Goal: Check status

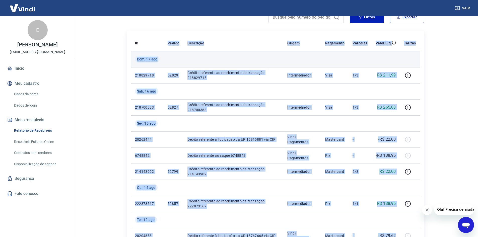
scroll to position [50, 0]
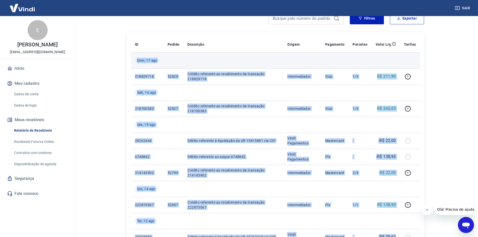
drag, startPoint x: 397, startPoint y: 186, endPoint x: 134, endPoint y: 60, distance: 291.5
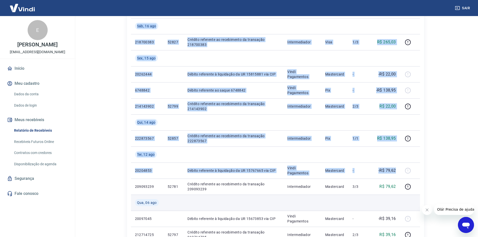
scroll to position [126, 0]
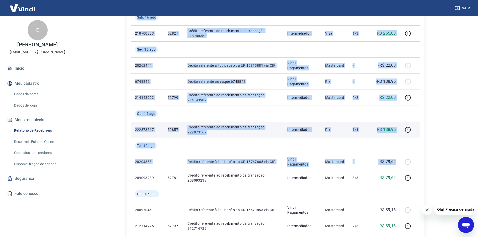
click at [252, 128] on p "Crédito referente ao recebimento da transação 222873567" at bounding box center [234, 130] width 92 height 10
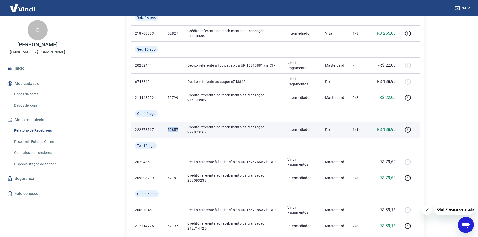
drag, startPoint x: 178, startPoint y: 129, endPoint x: 168, endPoint y: 129, distance: 10.3
click at [168, 129] on td "52857" at bounding box center [174, 130] width 20 height 16
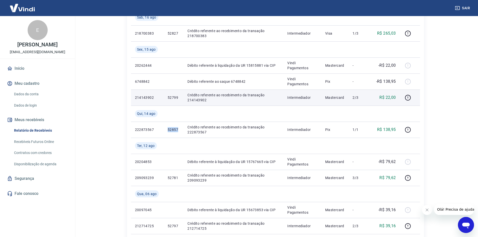
copy p "52857"
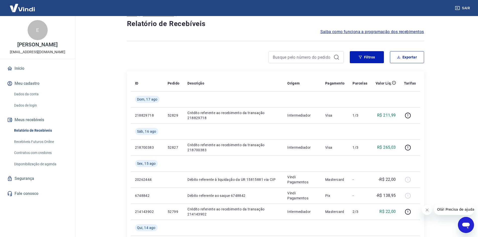
scroll to position [0, 0]
